Goal: Navigation & Orientation: Find specific page/section

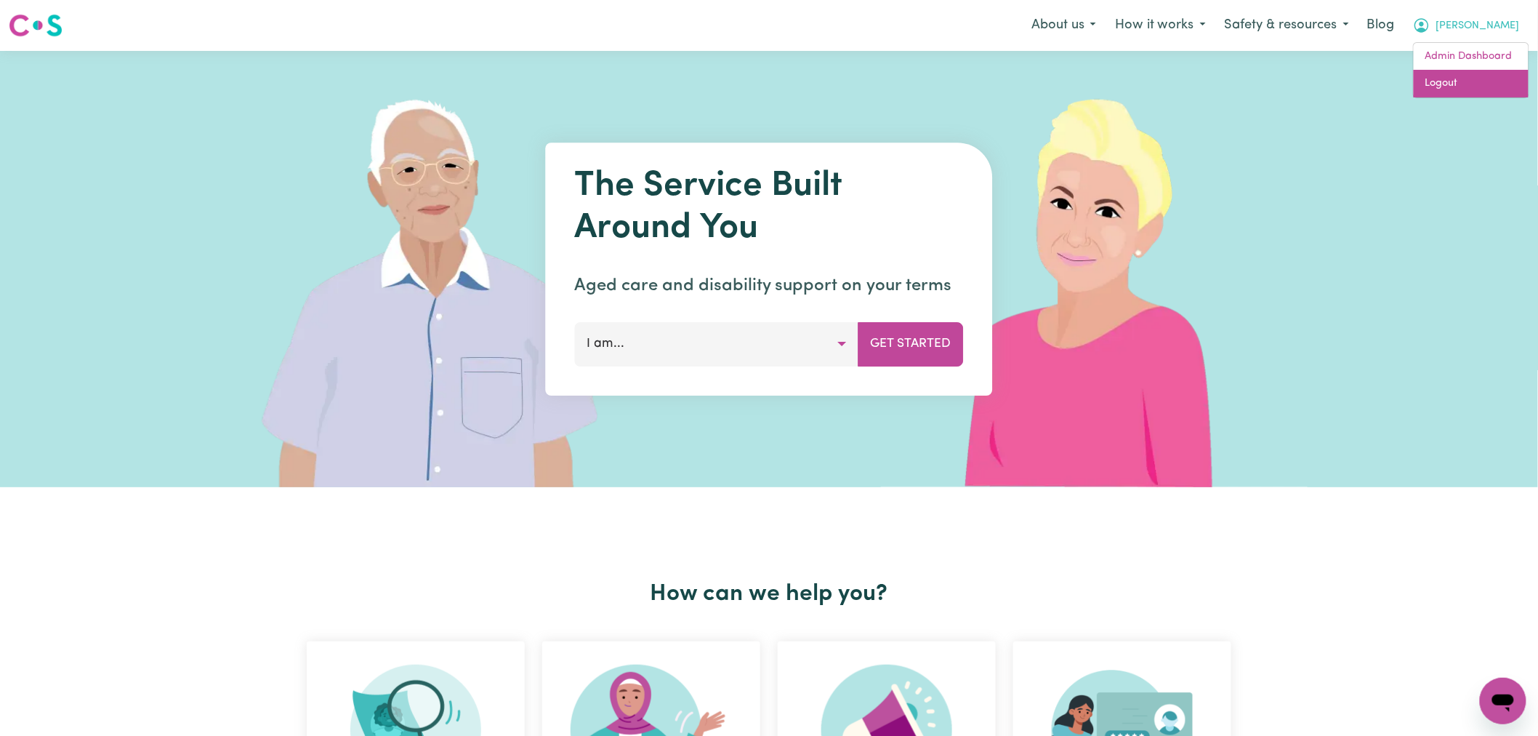
click at [1473, 82] on link "Logout" at bounding box center [1471, 84] width 115 height 28
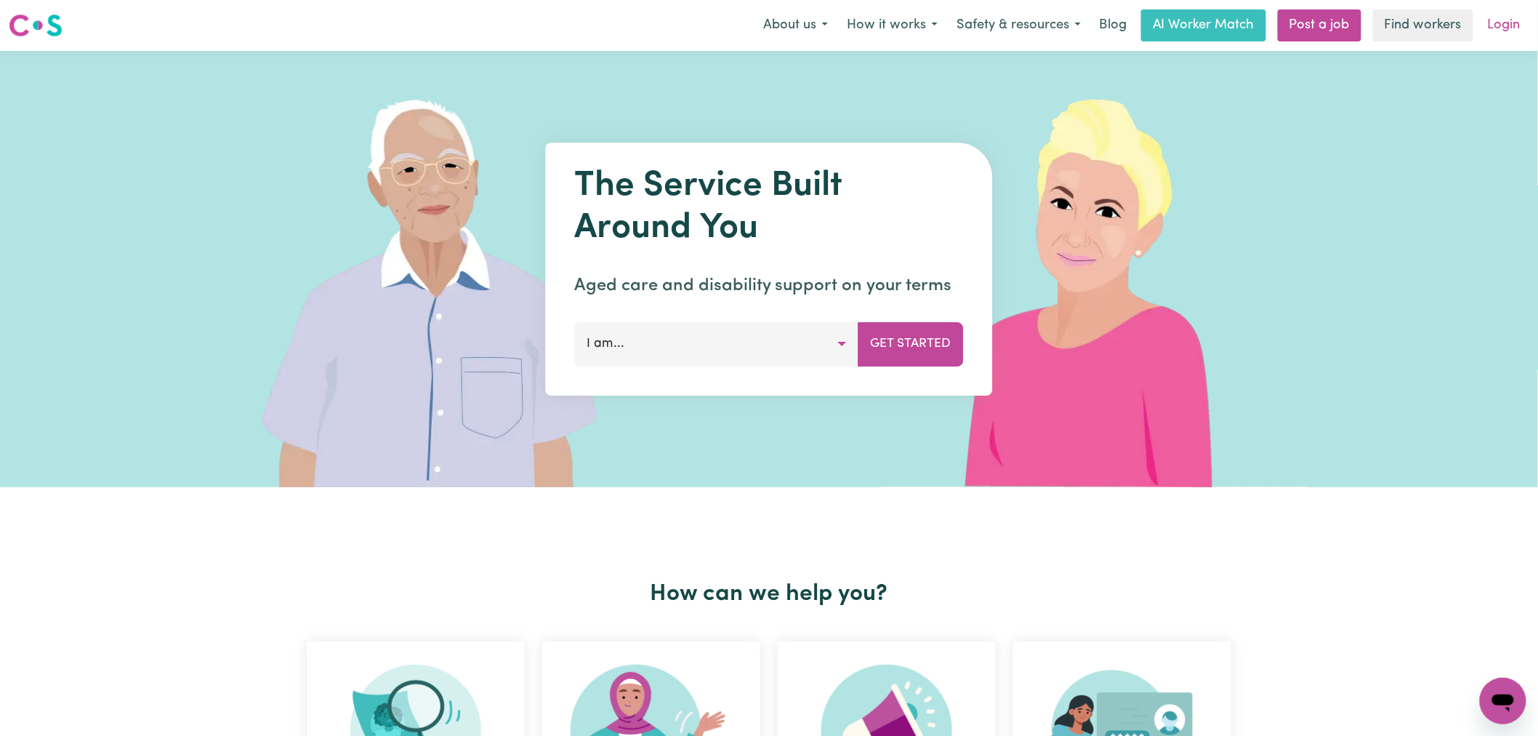
click at [1507, 27] on link "Login" at bounding box center [1504, 25] width 50 height 32
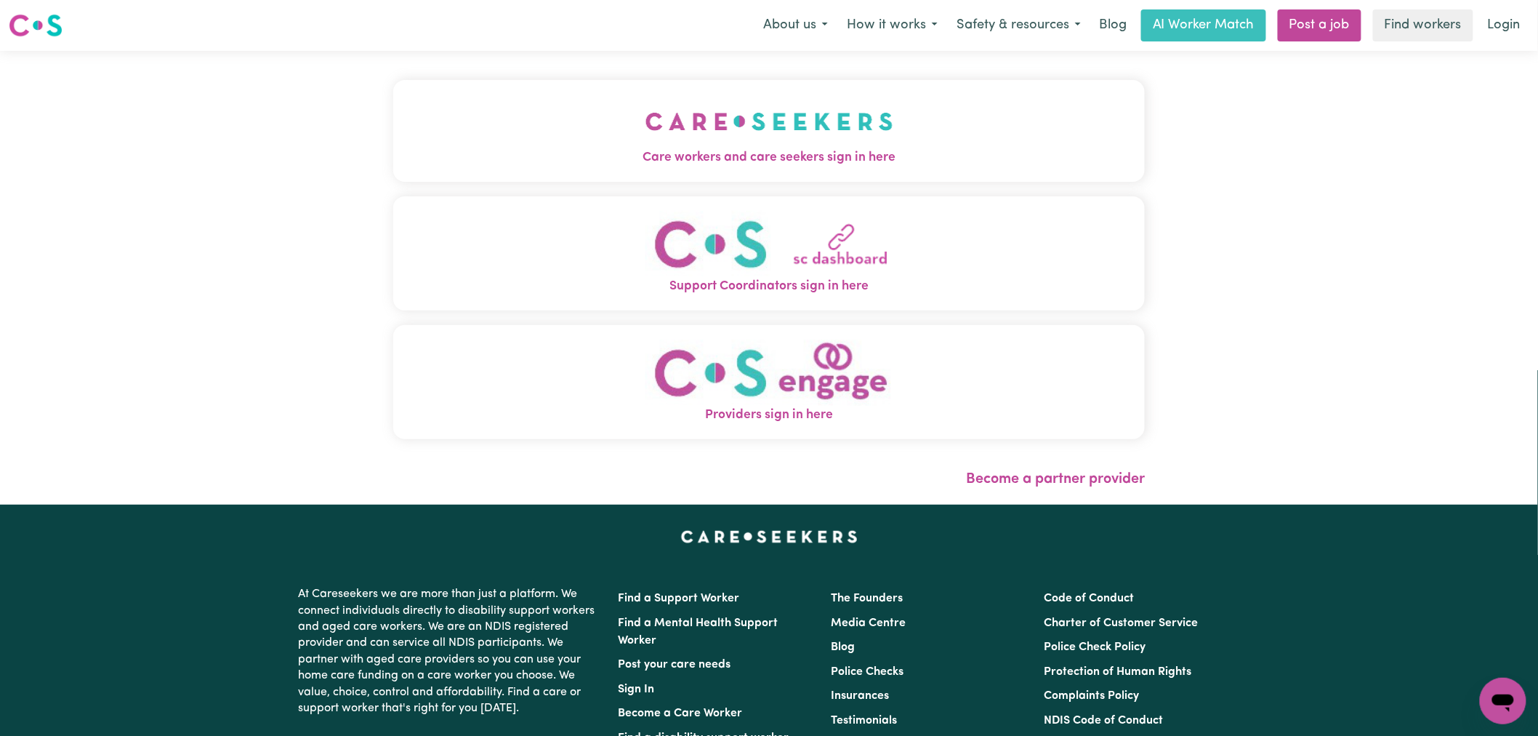
click at [467, 183] on div "Care workers and care seekers sign in here Support Coordinators sign in here Pr…" at bounding box center [769, 267] width 752 height 374
click at [779, 110] on img "Care workers and care seekers sign in here" at bounding box center [769, 121] width 248 height 54
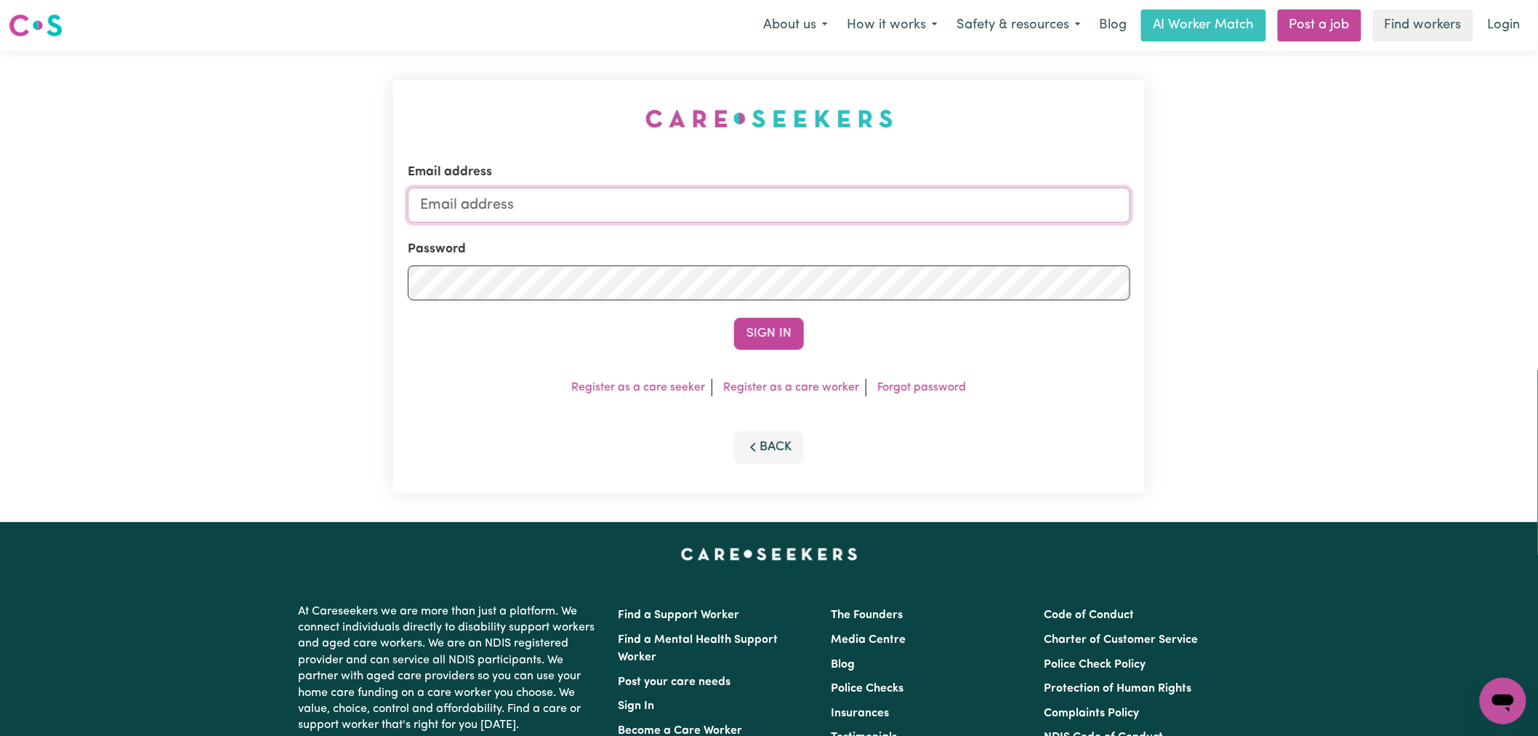
type input "[PERSON_NAME][EMAIL_ADDRESS][DOMAIN_NAME]"
click at [747, 328] on button "Sign In" at bounding box center [769, 334] width 70 height 32
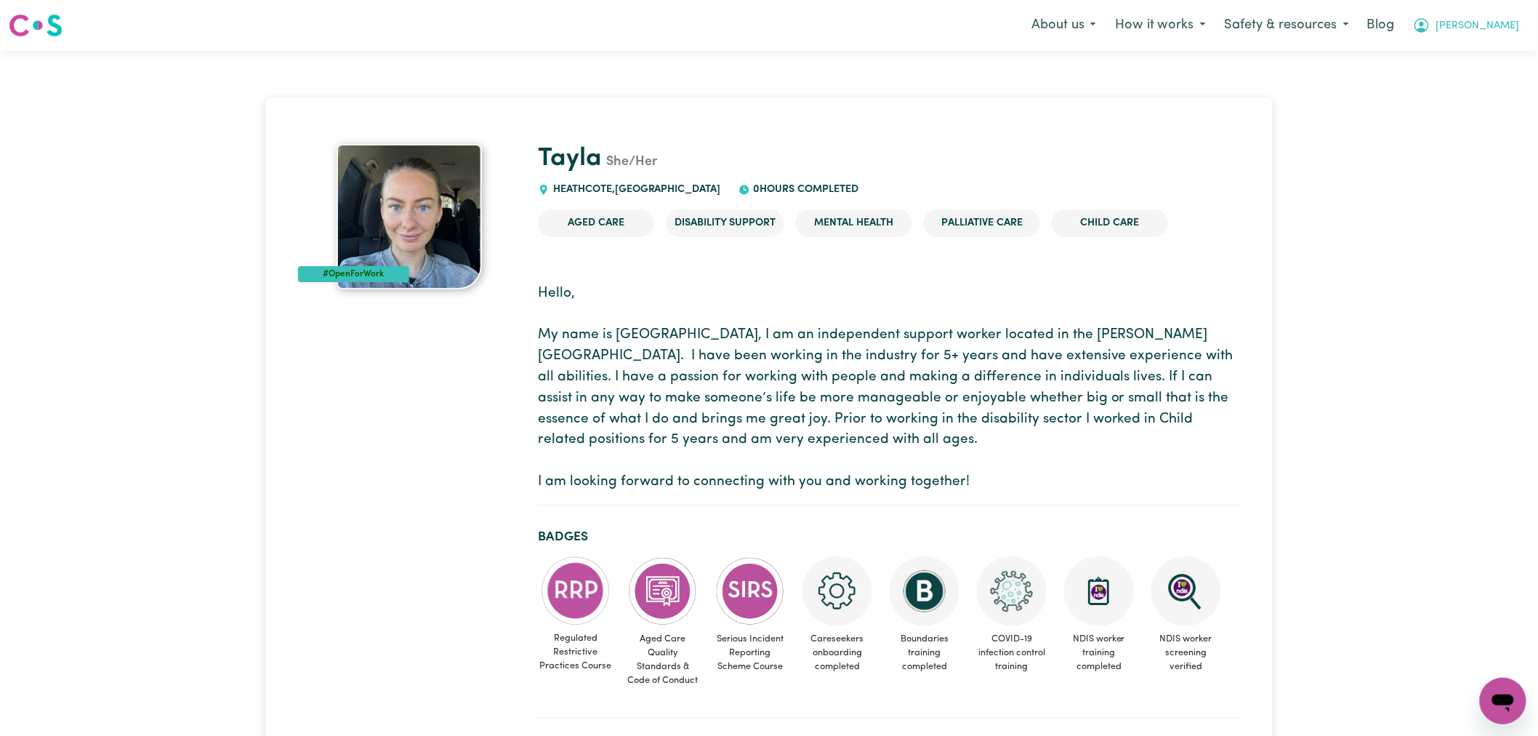
click at [1484, 22] on button "[PERSON_NAME]" at bounding box center [1467, 25] width 126 height 31
click at [1462, 95] on link "Logout" at bounding box center [1471, 84] width 115 height 28
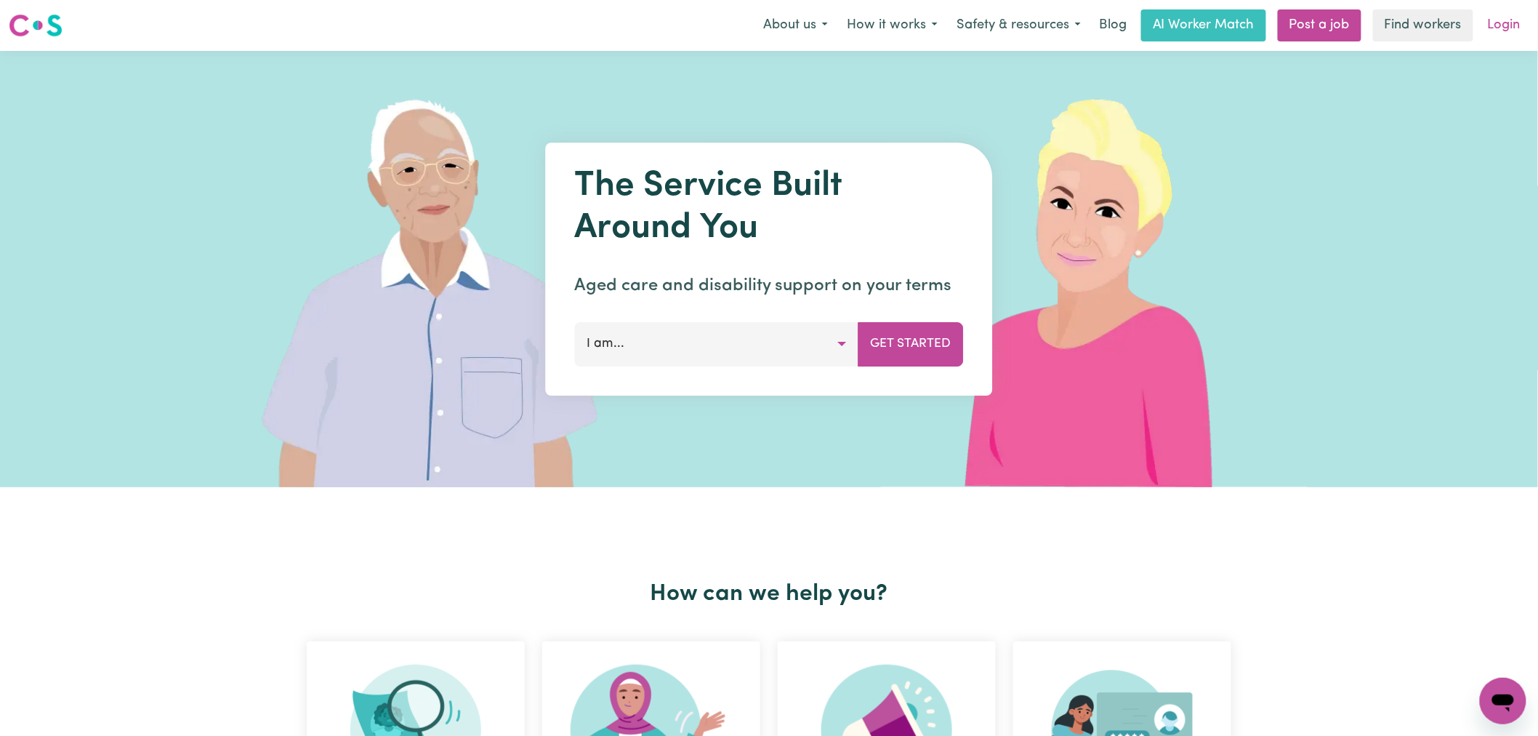
click at [1507, 20] on link "Login" at bounding box center [1504, 25] width 50 height 32
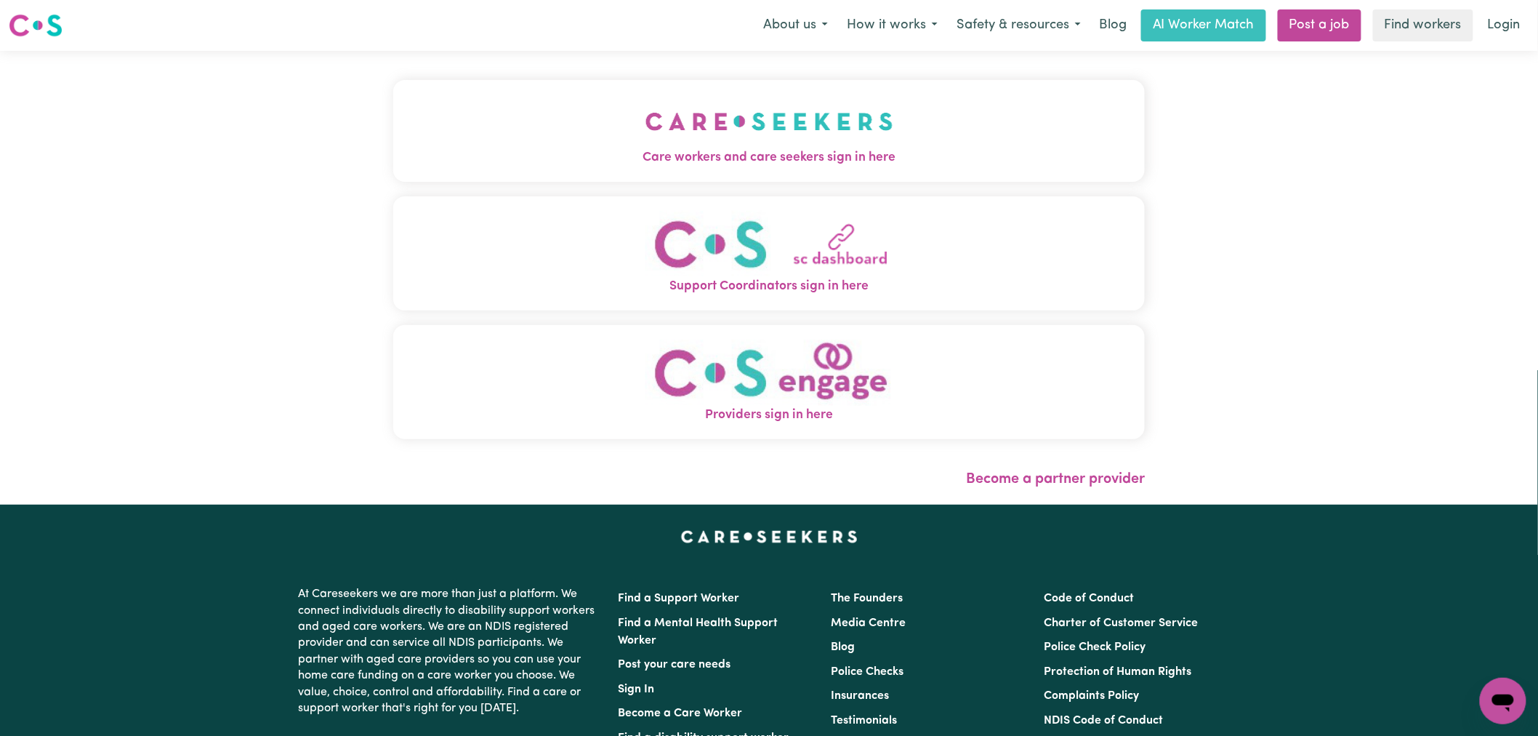
click at [645, 135] on img "Care workers and care seekers sign in here" at bounding box center [769, 121] width 248 height 54
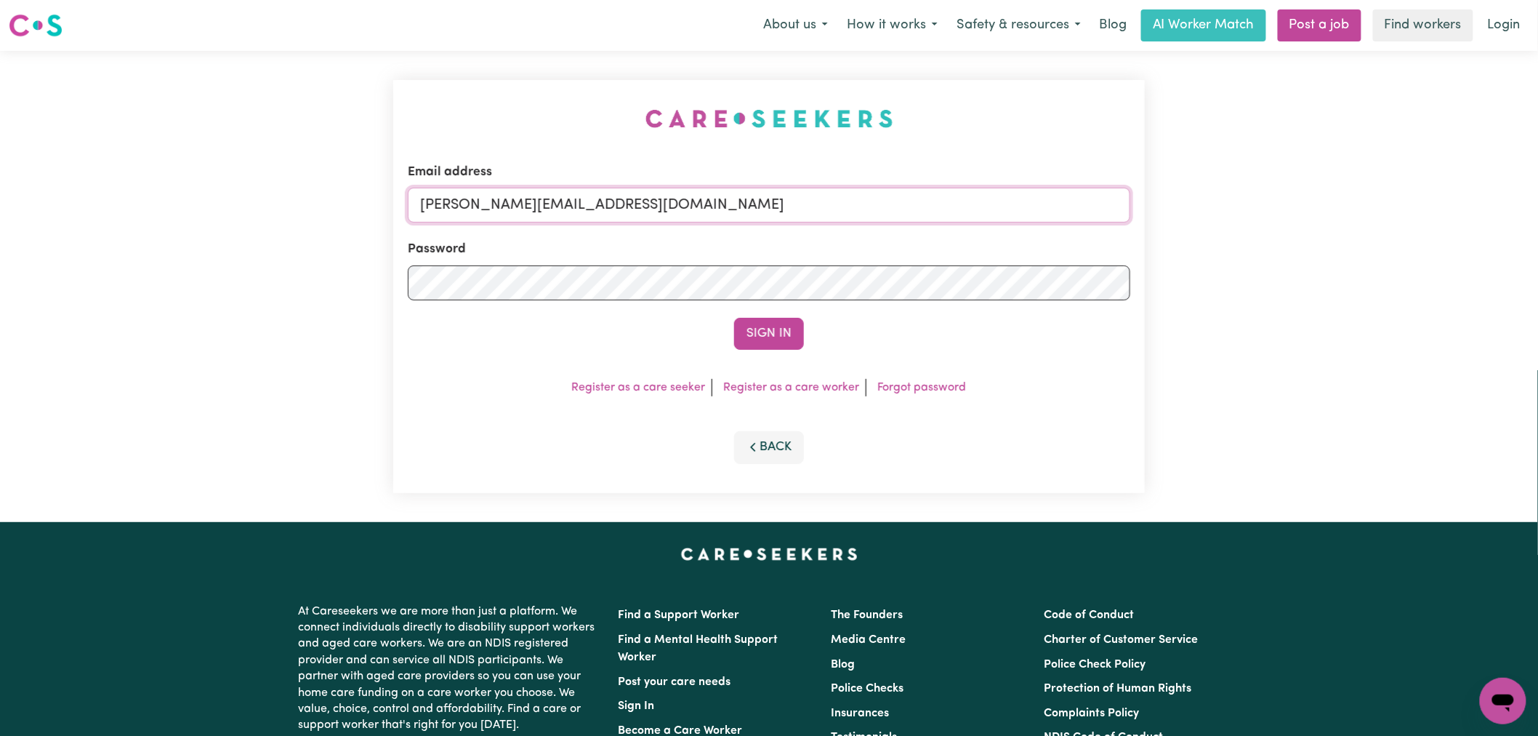
click at [666, 201] on input "[PERSON_NAME][EMAIL_ADDRESS][DOMAIN_NAME]" at bounding box center [769, 205] width 722 height 35
drag, startPoint x: 792, startPoint y: 211, endPoint x: 494, endPoint y: 206, distance: 298.1
click at [494, 206] on input "superuser~CaronuttingMMJ@careseekers.com.au" at bounding box center [769, 205] width 722 height 35
type input "superuser~christinechenery2468@icloud.com"
click at [734, 318] on button "Sign In" at bounding box center [769, 334] width 70 height 32
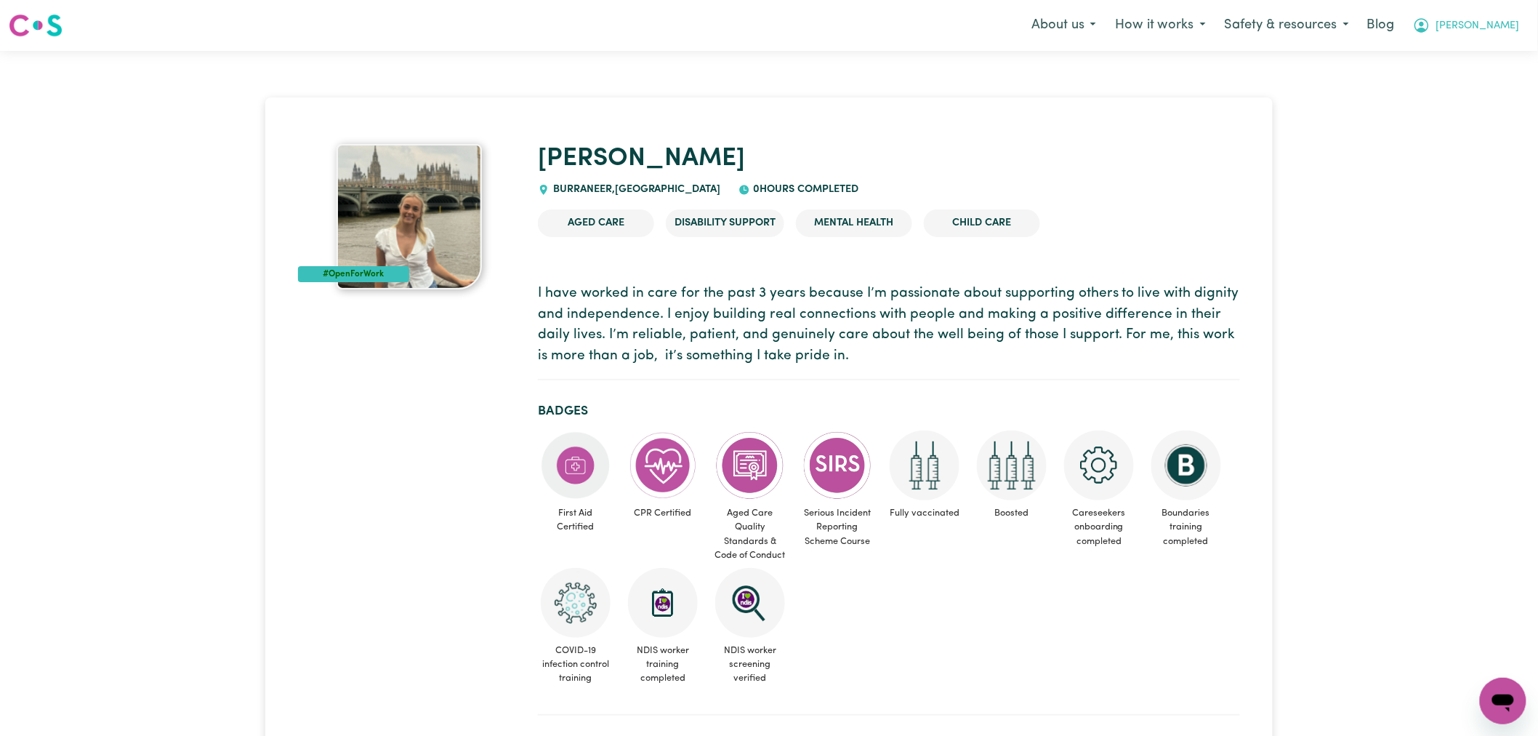
click at [1519, 28] on button "[PERSON_NAME]" at bounding box center [1467, 25] width 126 height 31
click at [1505, 56] on link "Admin Dashboard" at bounding box center [1471, 57] width 115 height 28
